Goal: Transaction & Acquisition: Subscribe to service/newsletter

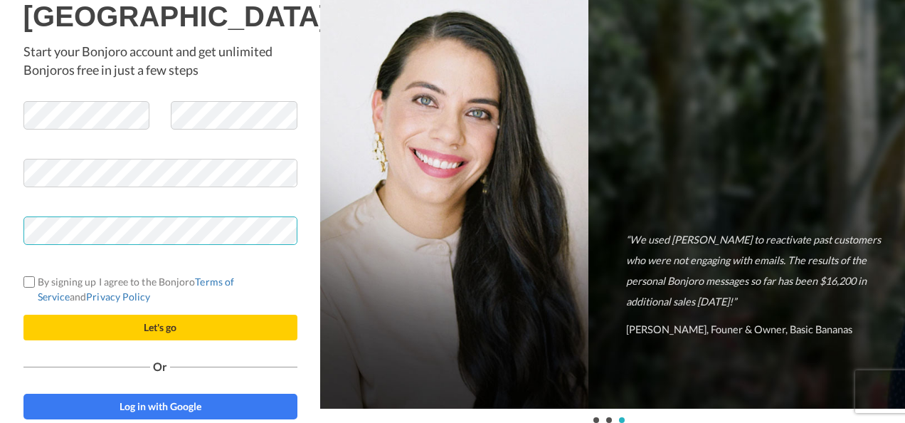
scroll to position [27, 0]
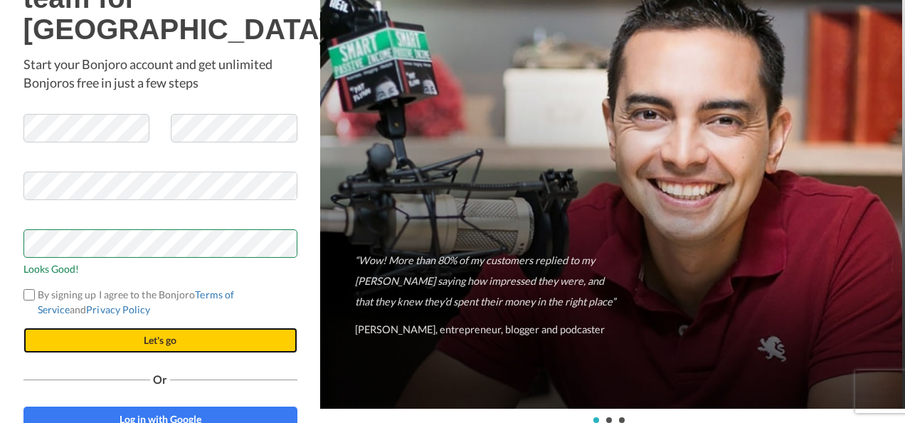
click at [181, 353] on button "Let's go" at bounding box center [160, 340] width 274 height 26
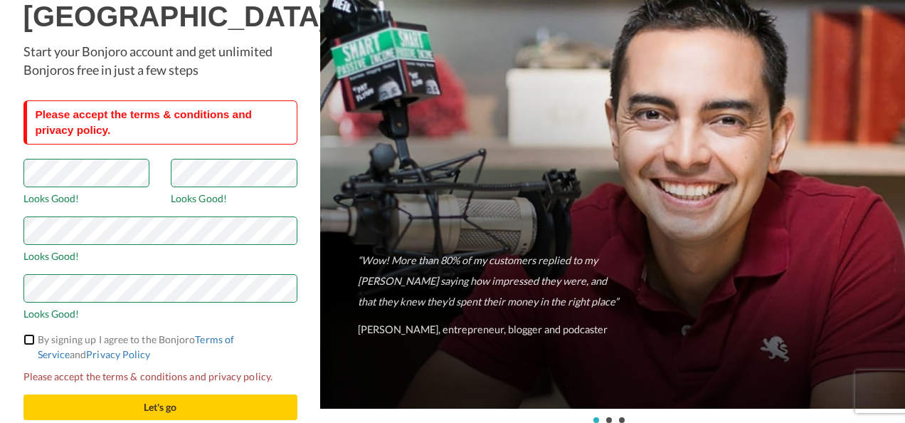
scroll to position [95, 0]
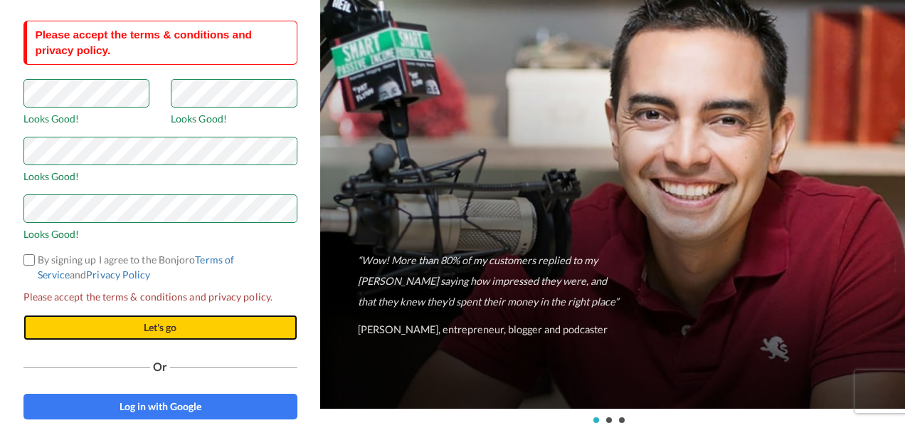
click at [124, 326] on button "Let's go" at bounding box center [160, 327] width 274 height 26
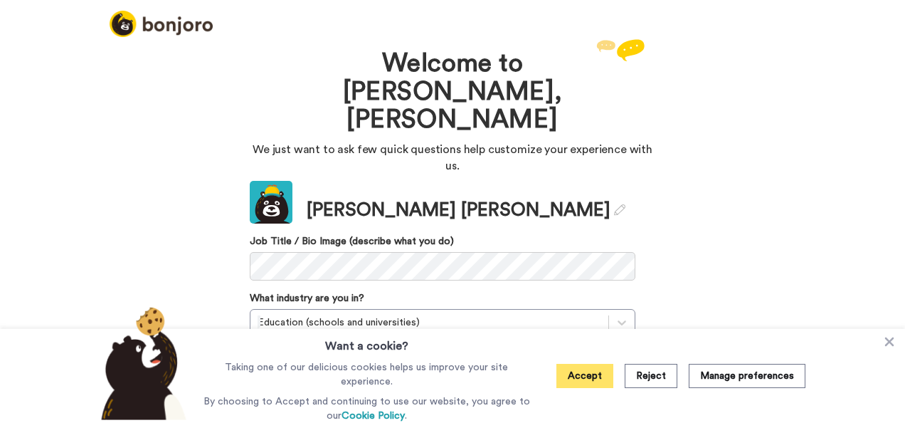
click at [585, 377] on button "Accept" at bounding box center [584, 375] width 57 height 24
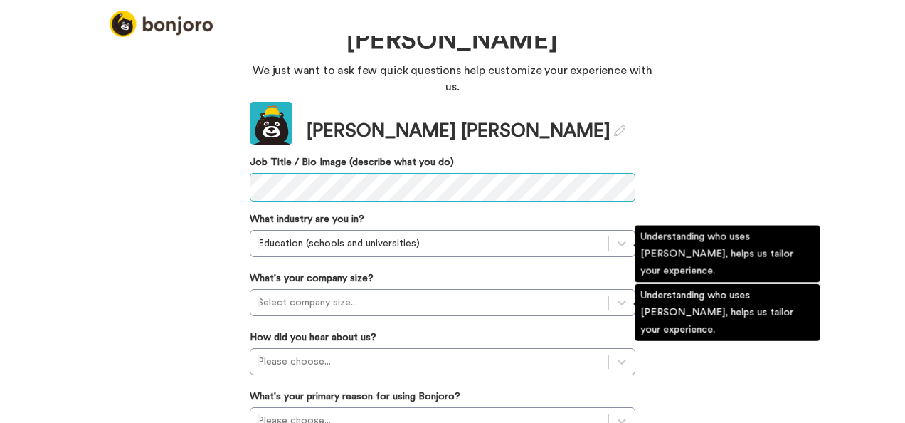
scroll to position [83, 0]
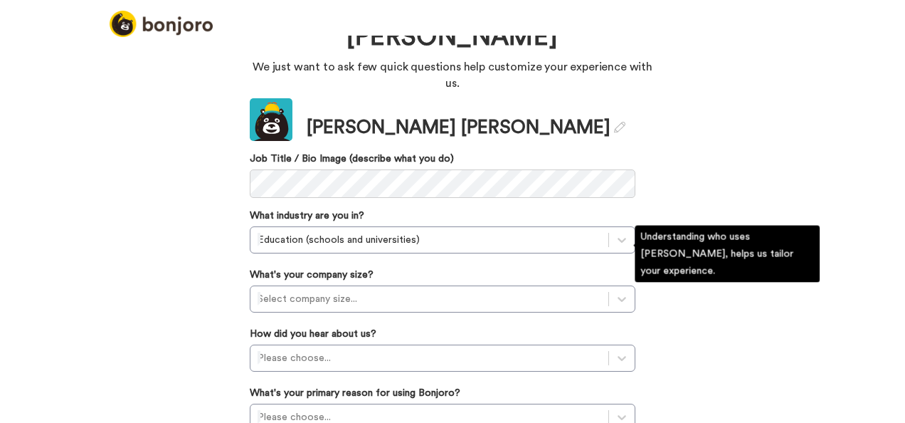
click at [351, 267] on label "What's your company size?" at bounding box center [312, 274] width 124 height 14
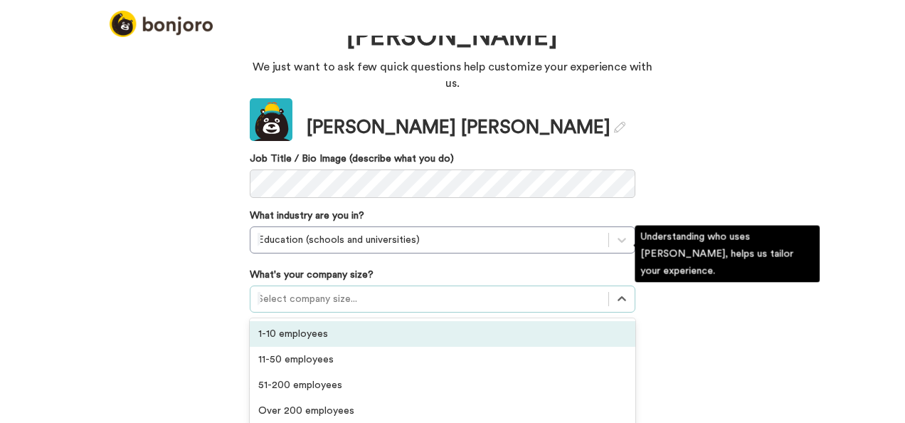
click at [351, 287] on div "Select company size..." at bounding box center [429, 298] width 358 height 23
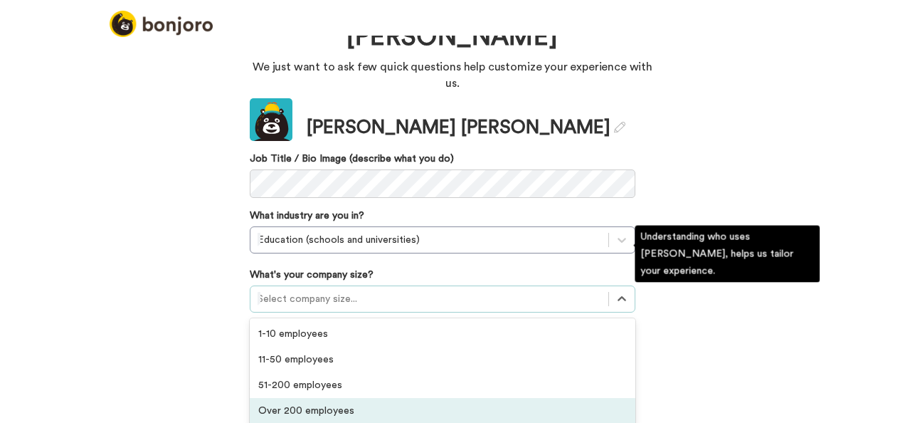
click at [352, 398] on div "Over 200 employees" at bounding box center [443, 411] width 386 height 26
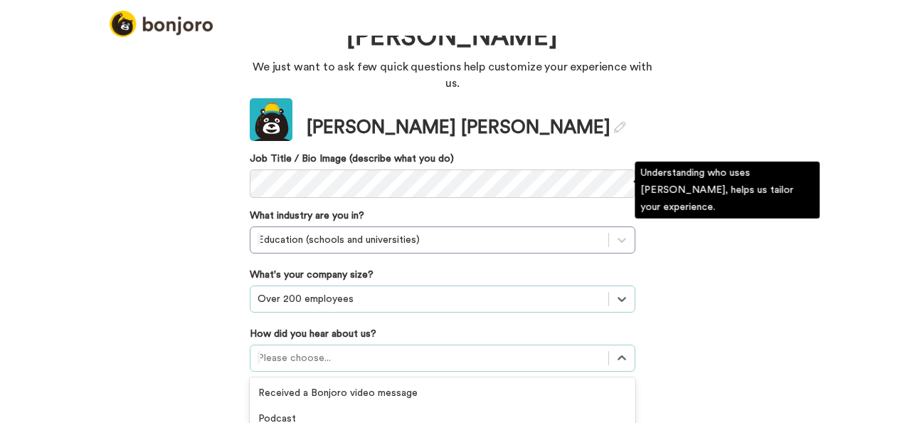
click at [329, 344] on div "option GIF Signature Maker focused, 4 of 20. 20 results available. Use Up and D…" at bounding box center [443, 357] width 386 height 27
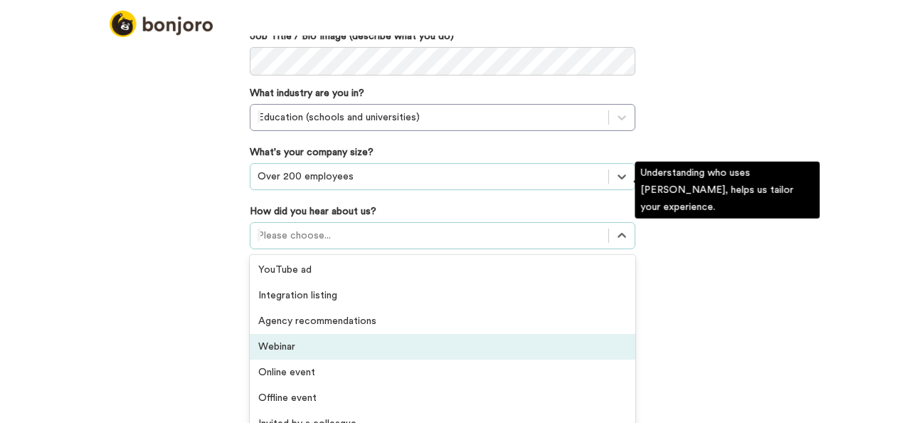
scroll to position [304, 0]
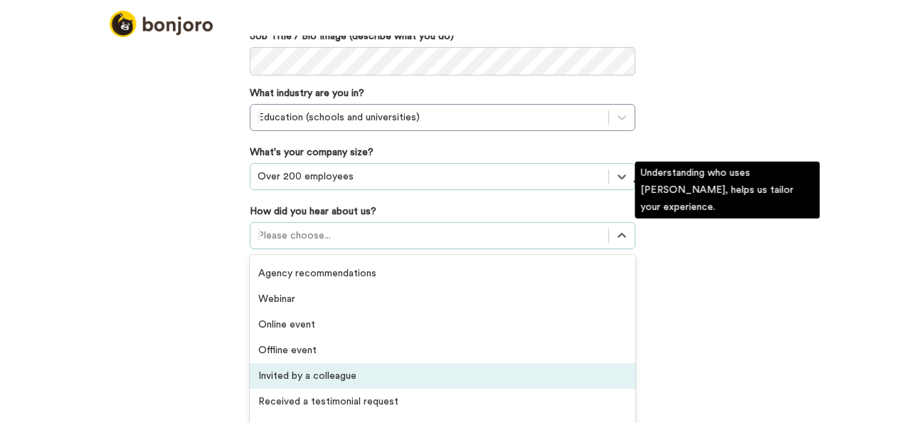
click at [308, 363] on div "Invited by a colleague" at bounding box center [443, 376] width 386 height 26
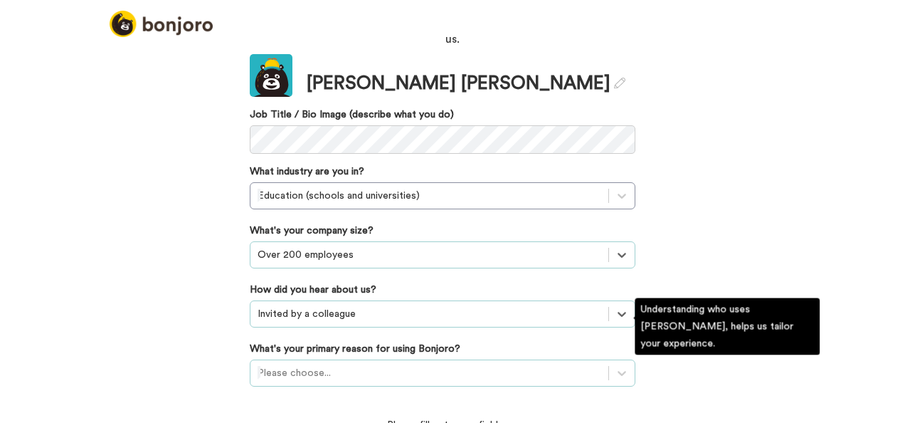
scroll to position [209, 0]
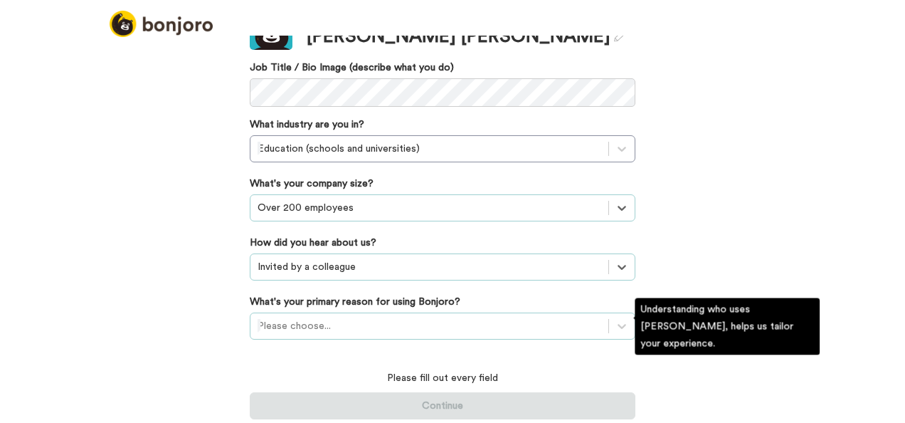
click at [297, 321] on div "Please choose..." at bounding box center [443, 325] width 386 height 27
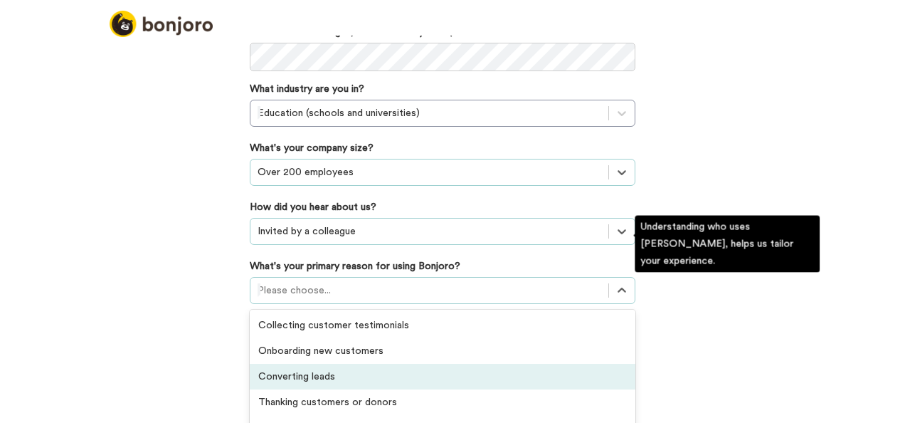
click at [289, 363] on div "Converting leads" at bounding box center [443, 376] width 386 height 26
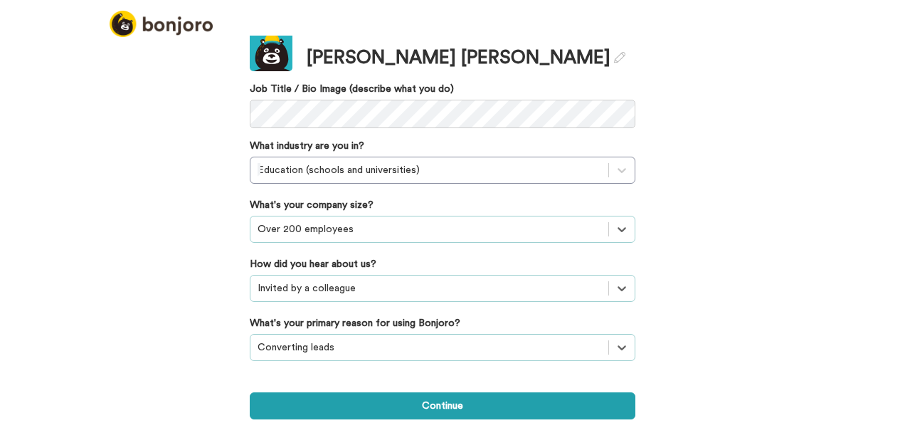
scroll to position [105, 0]
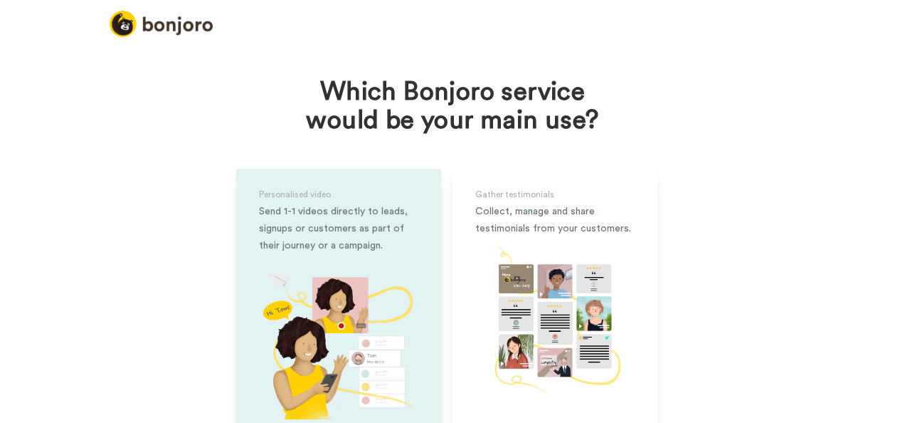
click at [361, 326] on img at bounding box center [338, 339] width 159 height 159
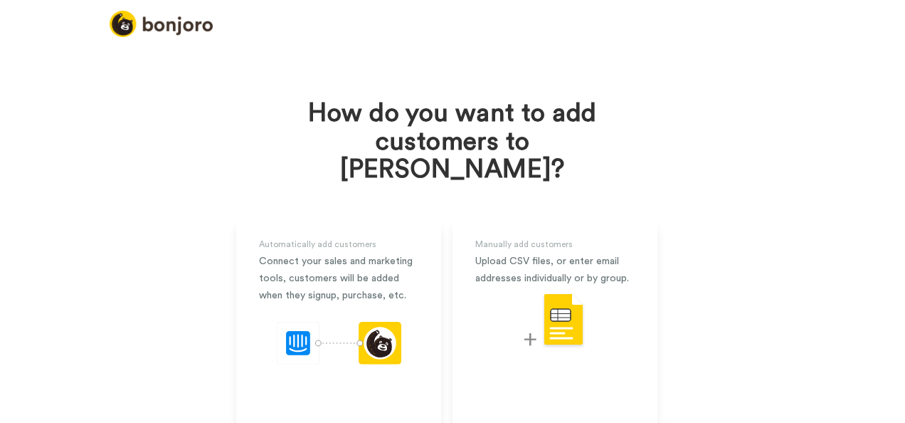
scroll to position [115, 0]
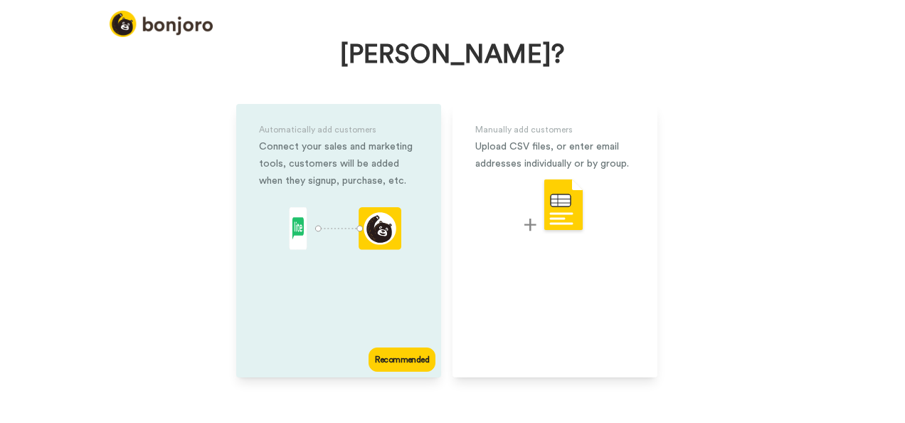
click at [354, 252] on div "Automatically add customers Connect your sales and marketing tools, customers w…" at bounding box center [338, 240] width 205 height 273
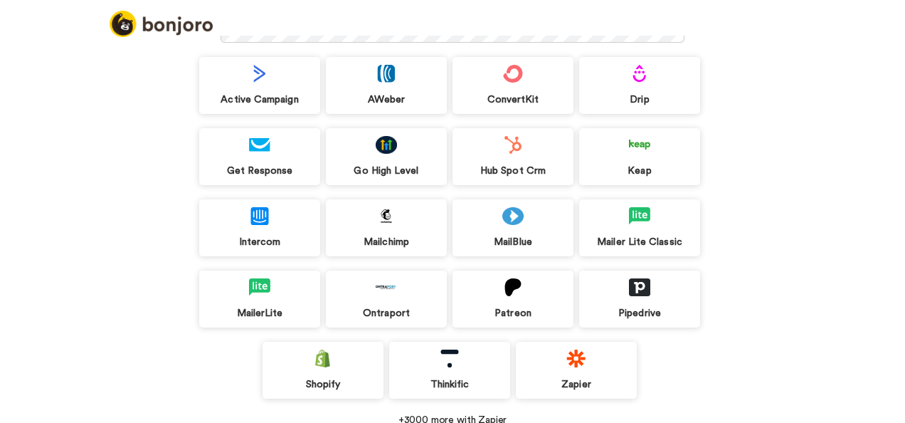
scroll to position [184, 0]
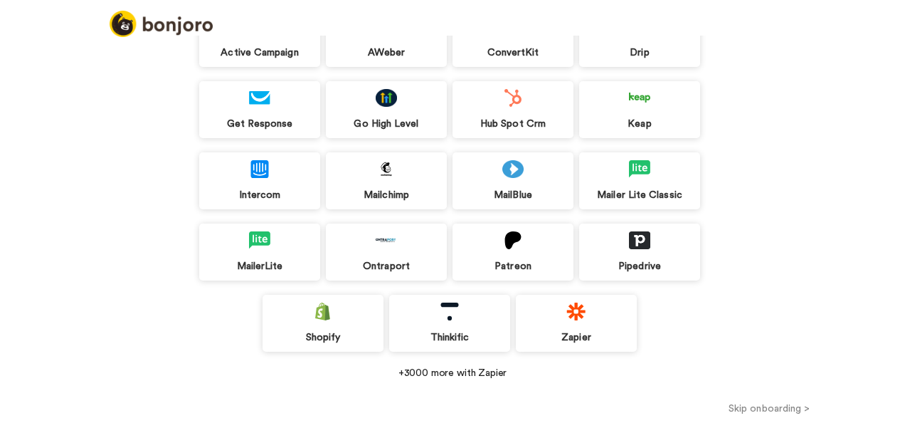
click at [735, 405] on button "Skip onboarding >" at bounding box center [769, 407] width 272 height 15
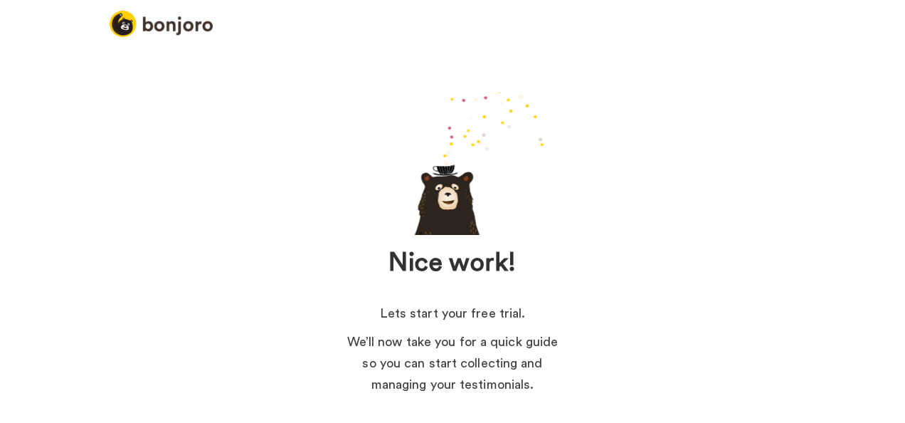
scroll to position [118, 0]
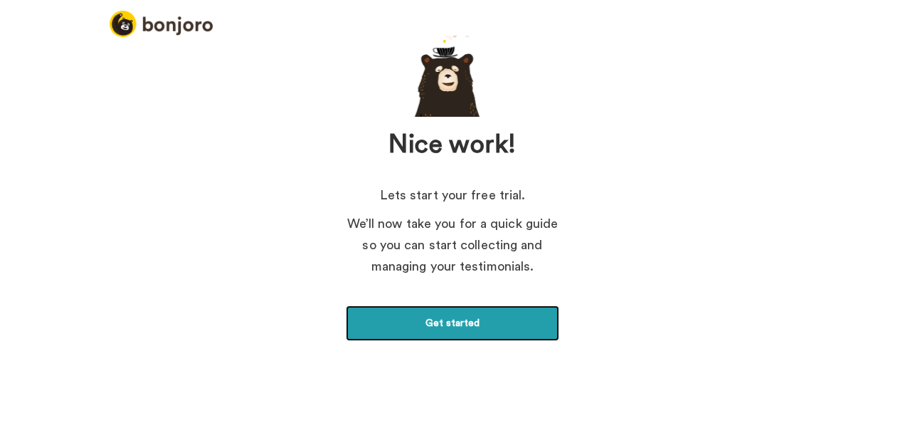
click at [447, 328] on link "Get started" at bounding box center [452, 323] width 213 height 36
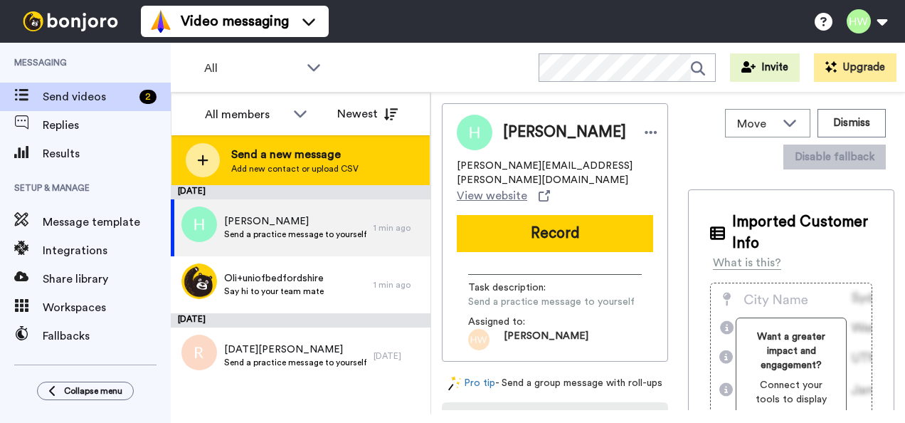
click at [202, 174] on div at bounding box center [203, 160] width 34 height 34
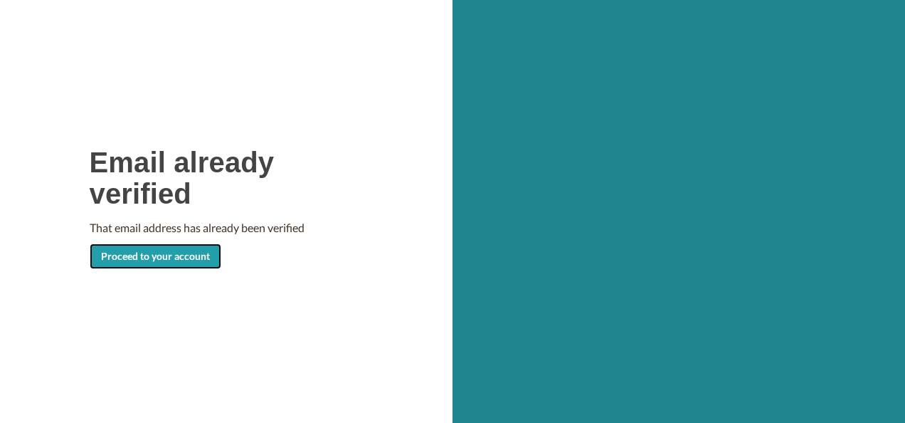
click at [169, 257] on link "Proceed to your account" at bounding box center [156, 256] width 132 height 26
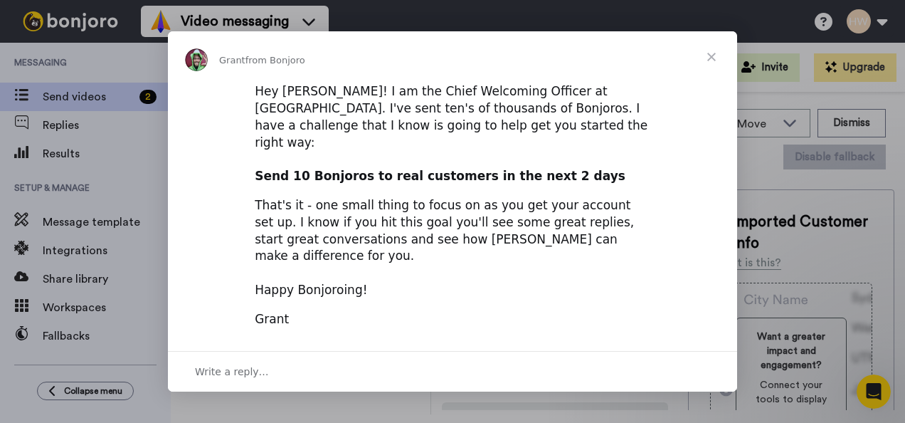
click at [711, 68] on span "Close" at bounding box center [711, 56] width 51 height 51
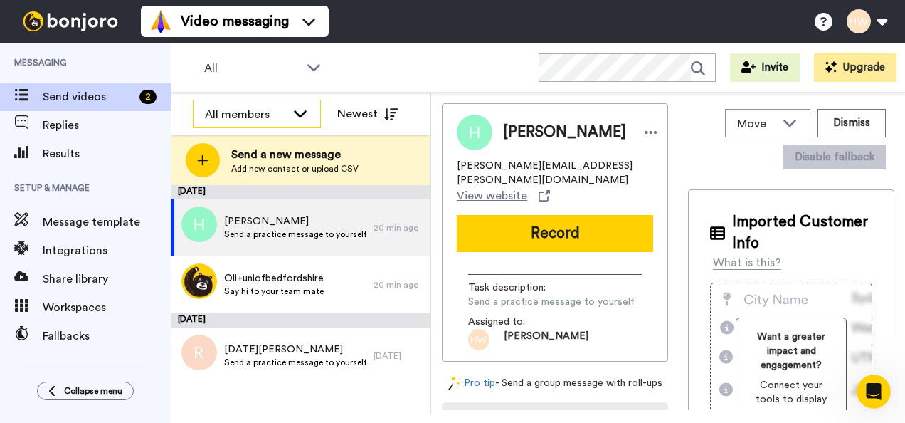
click at [251, 106] on div "All members" at bounding box center [245, 114] width 81 height 17
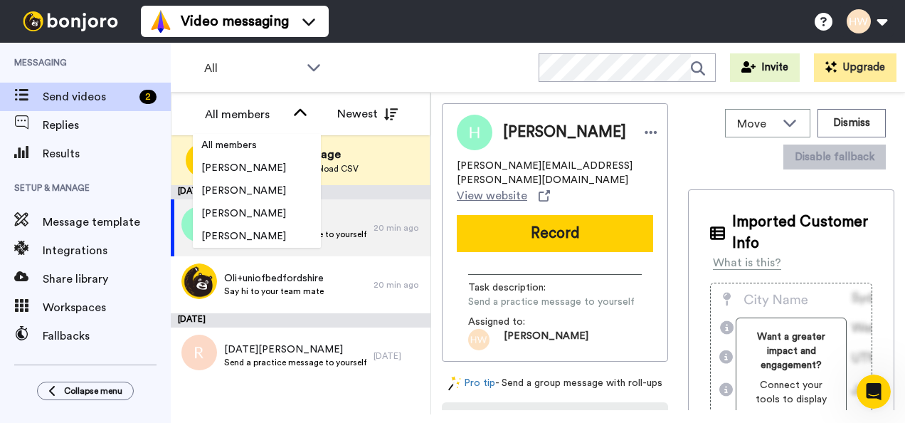
click at [400, 74] on div "All WORKSPACES View all All Lead Conversion Task List + Add a new workspace Inv…" at bounding box center [538, 68] width 734 height 50
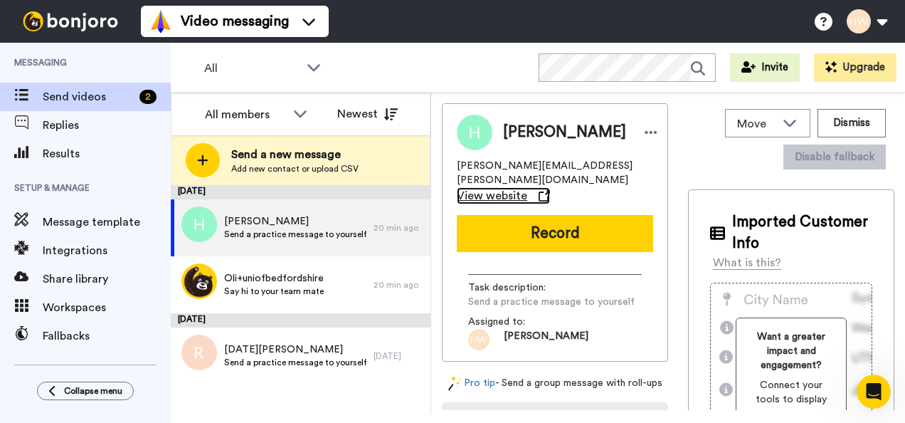
click at [484, 187] on span "View website" at bounding box center [492, 195] width 70 height 17
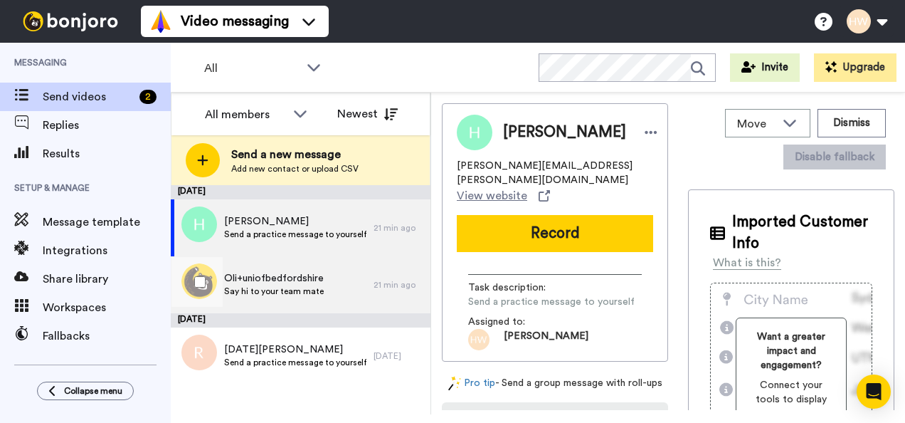
click at [282, 285] on span "Oli+uniofbedfordshire" at bounding box center [274, 278] width 100 height 14
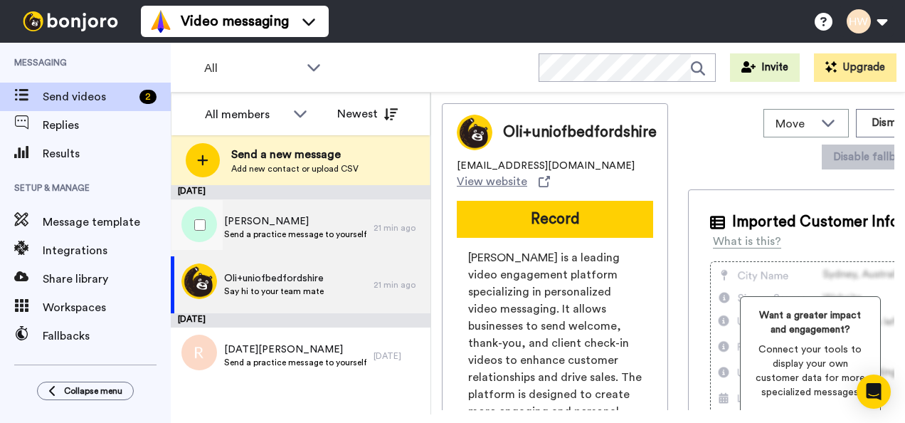
click at [283, 234] on span "Send a practice message to yourself" at bounding box center [295, 233] width 142 height 11
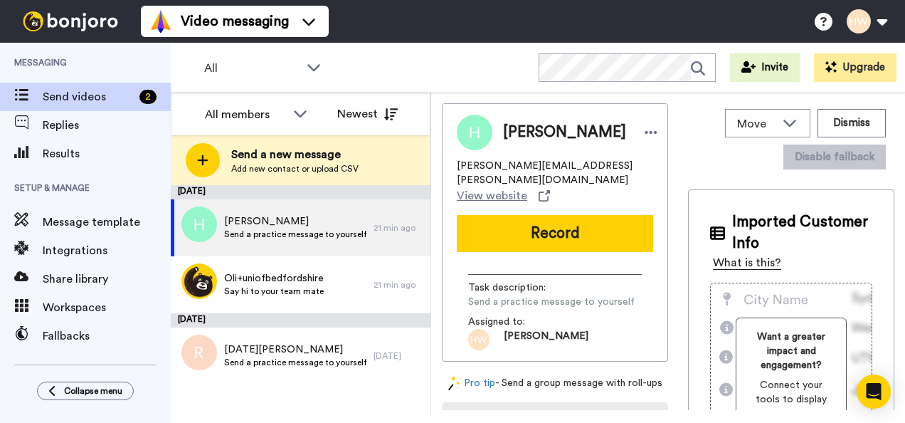
click at [738, 255] on div "What is this?" at bounding box center [747, 262] width 68 height 17
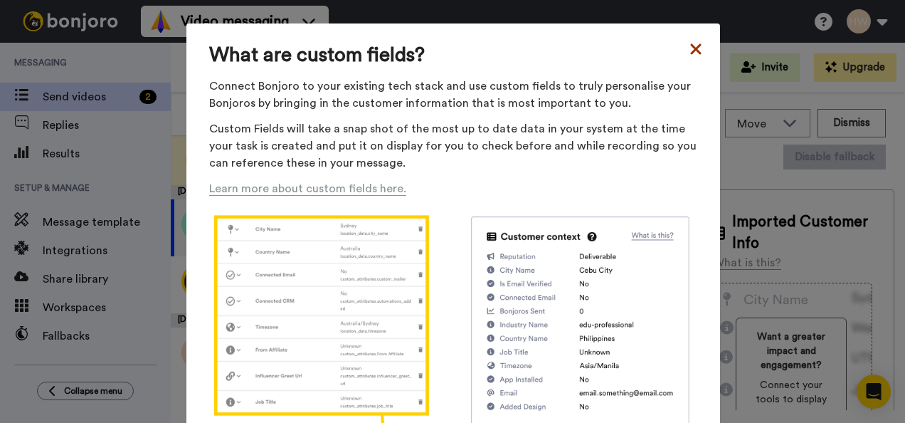
click at [693, 50] on icon at bounding box center [695, 48] width 11 height 11
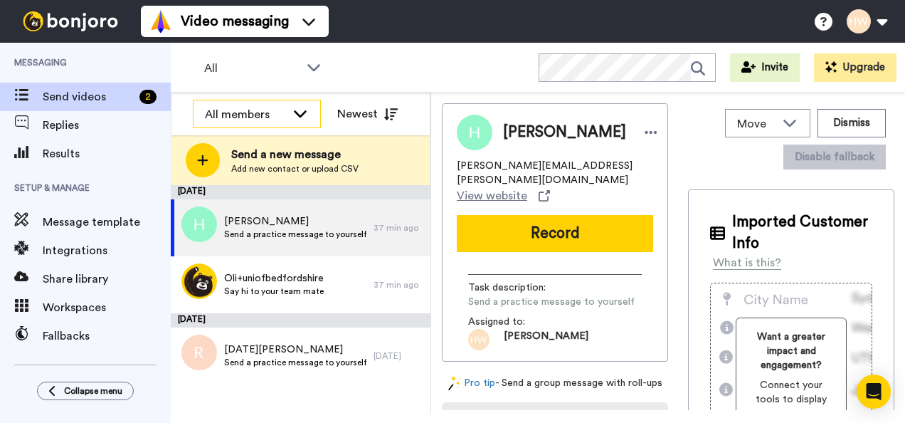
click at [282, 108] on div "All members" at bounding box center [245, 114] width 81 height 17
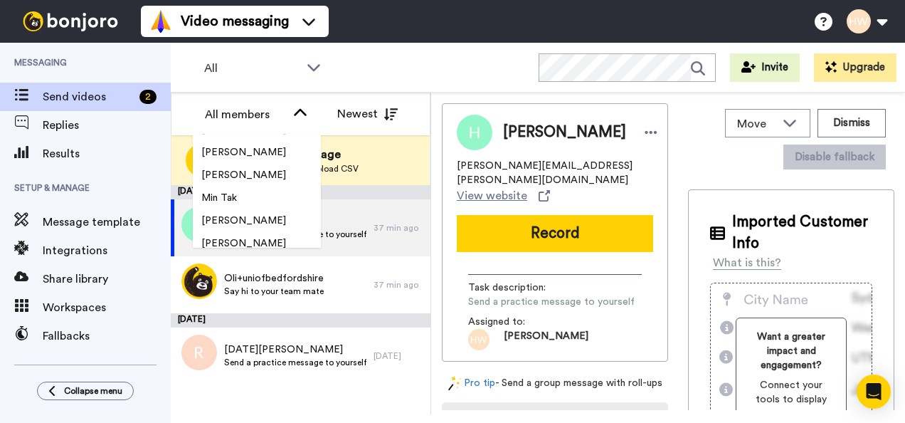
scroll to position [2185, 0]
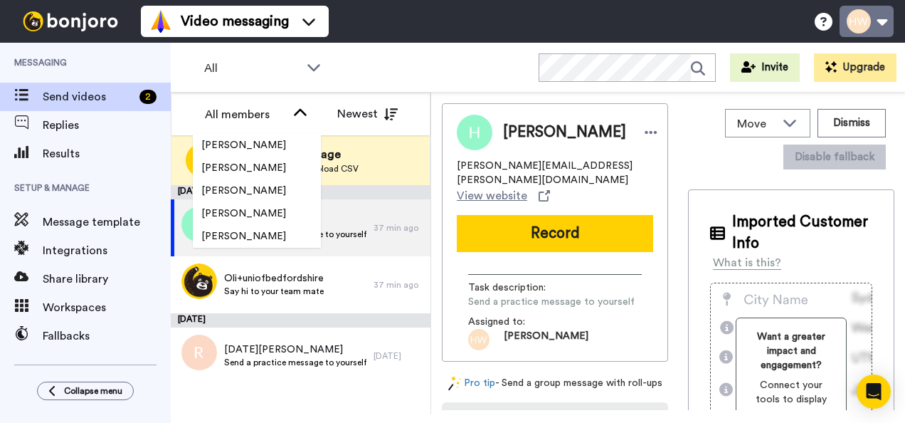
click at [877, 21] on button at bounding box center [866, 21] width 54 height 31
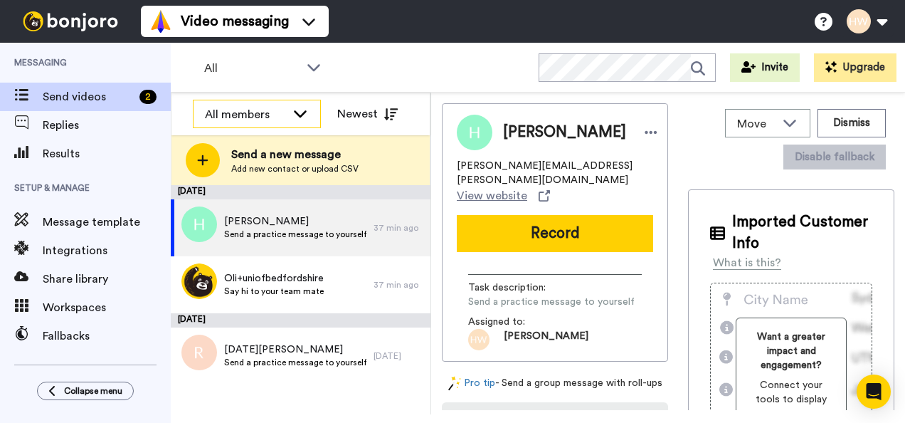
click at [257, 120] on div "All members" at bounding box center [245, 114] width 81 height 17
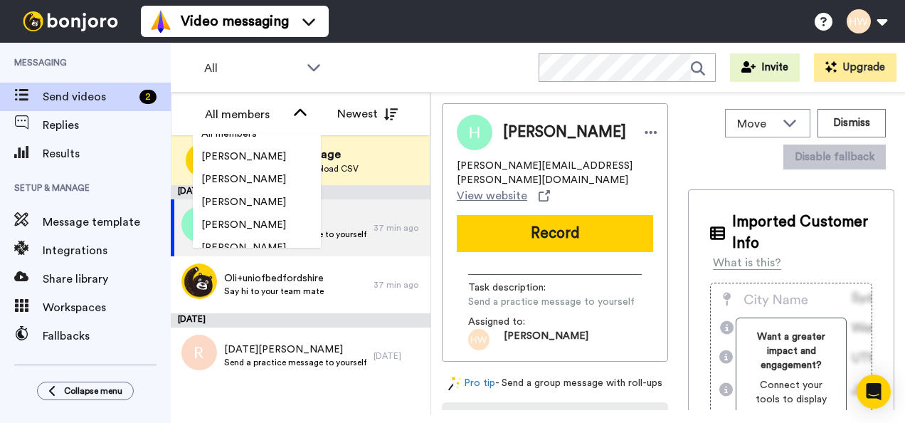
scroll to position [0, 0]
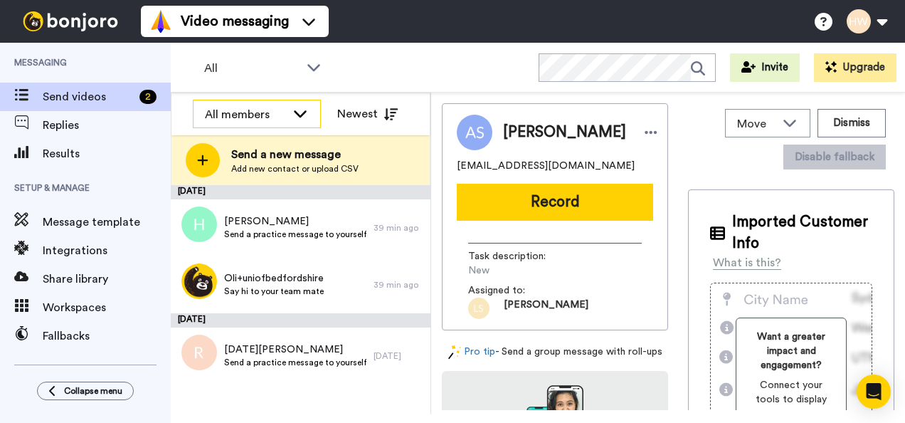
click at [284, 118] on div "All members" at bounding box center [245, 114] width 81 height 17
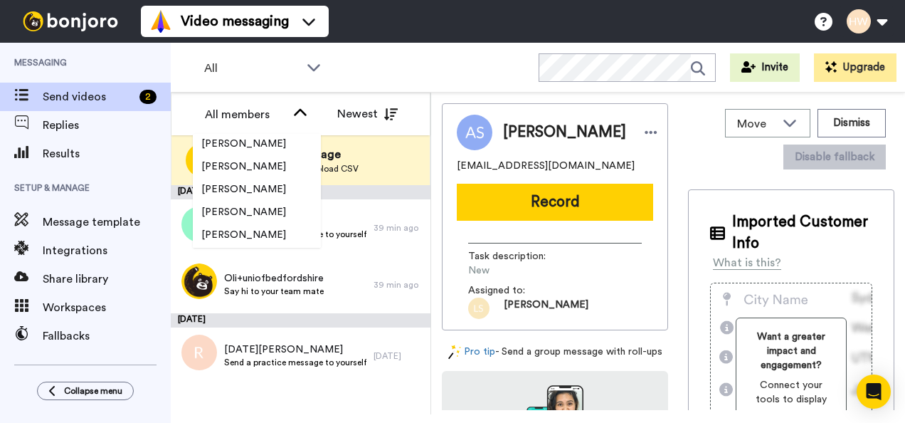
scroll to position [2185, 0]
